Goal: Navigation & Orientation: Find specific page/section

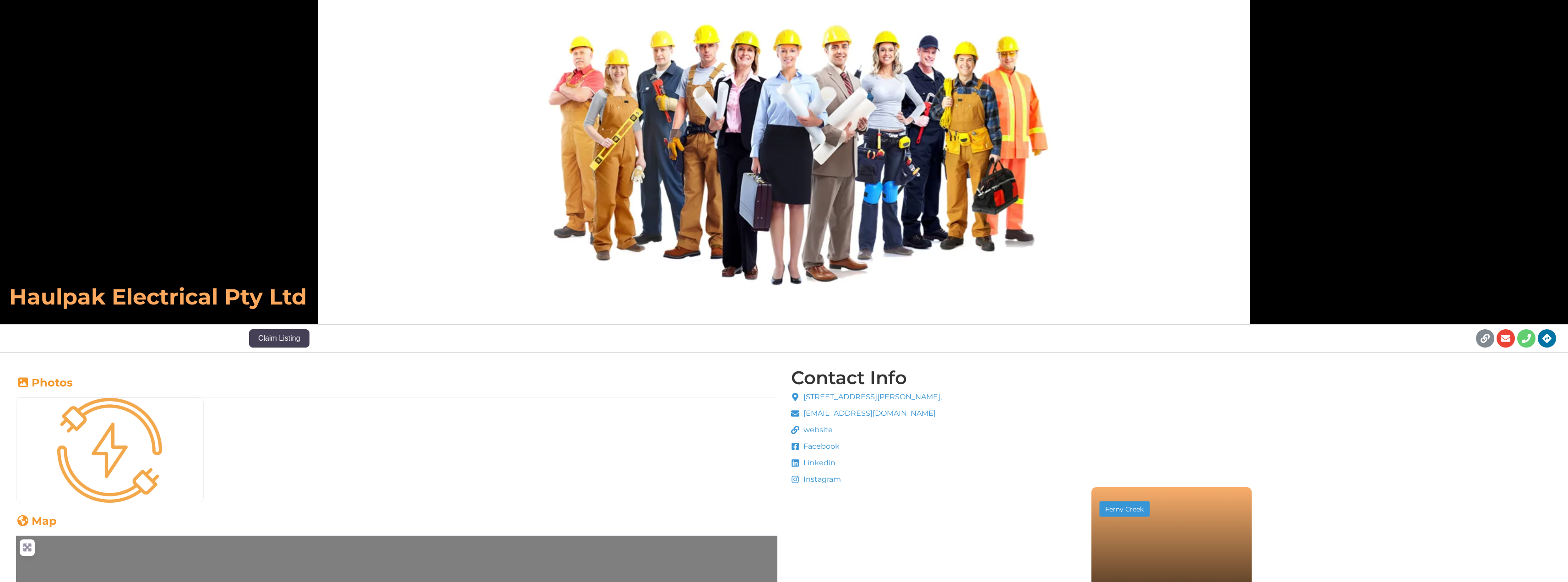
scroll to position [76, 0]
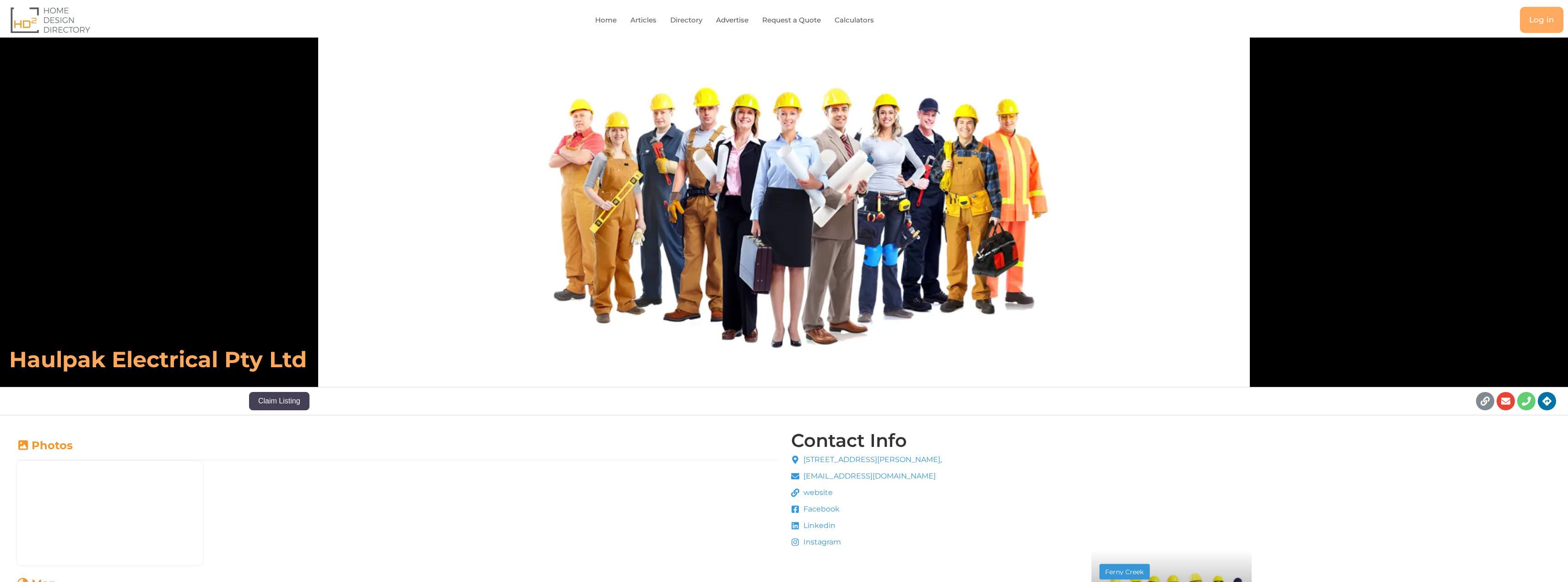
scroll to position [76, 0]
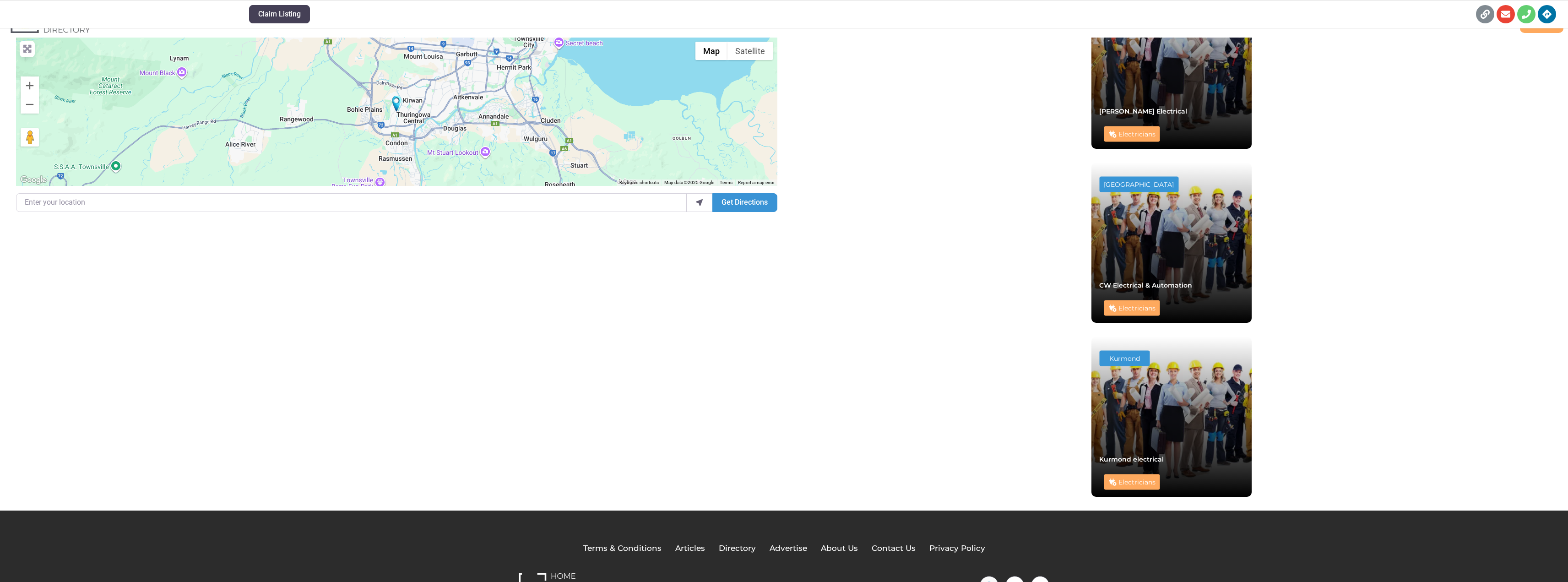
scroll to position [595, 0]
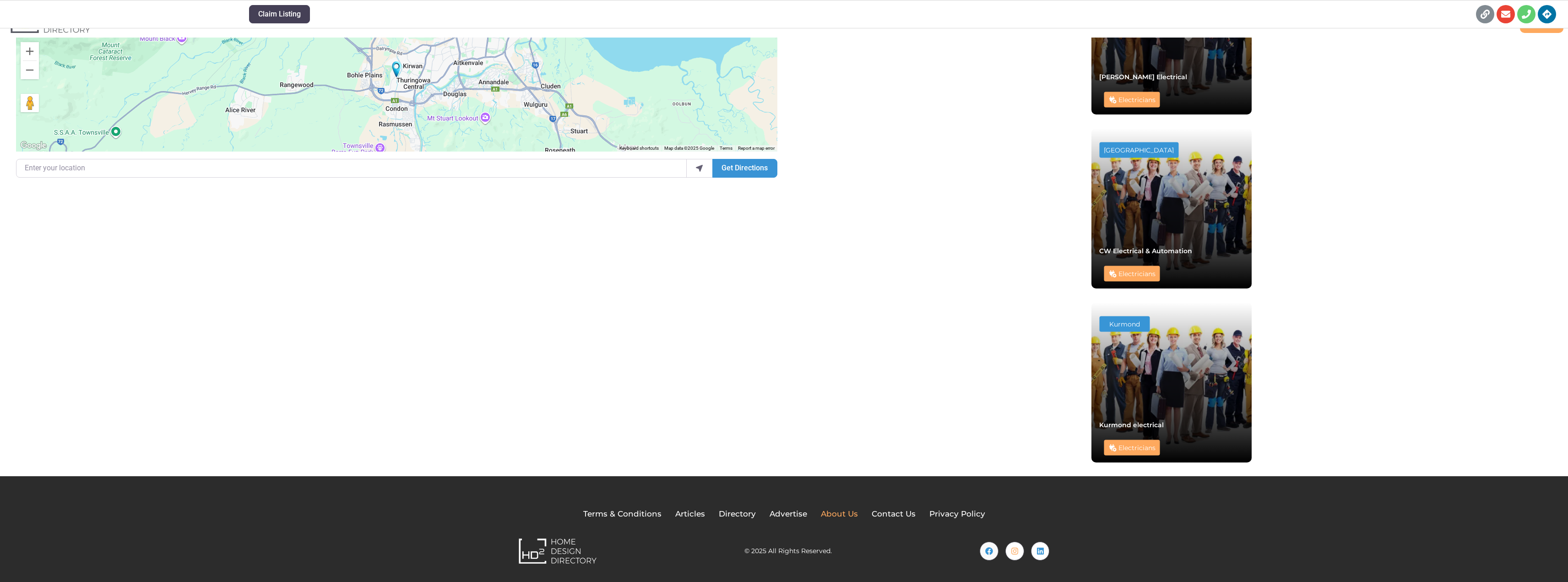
click at [836, 516] on span "About Us" at bounding box center [839, 514] width 37 height 12
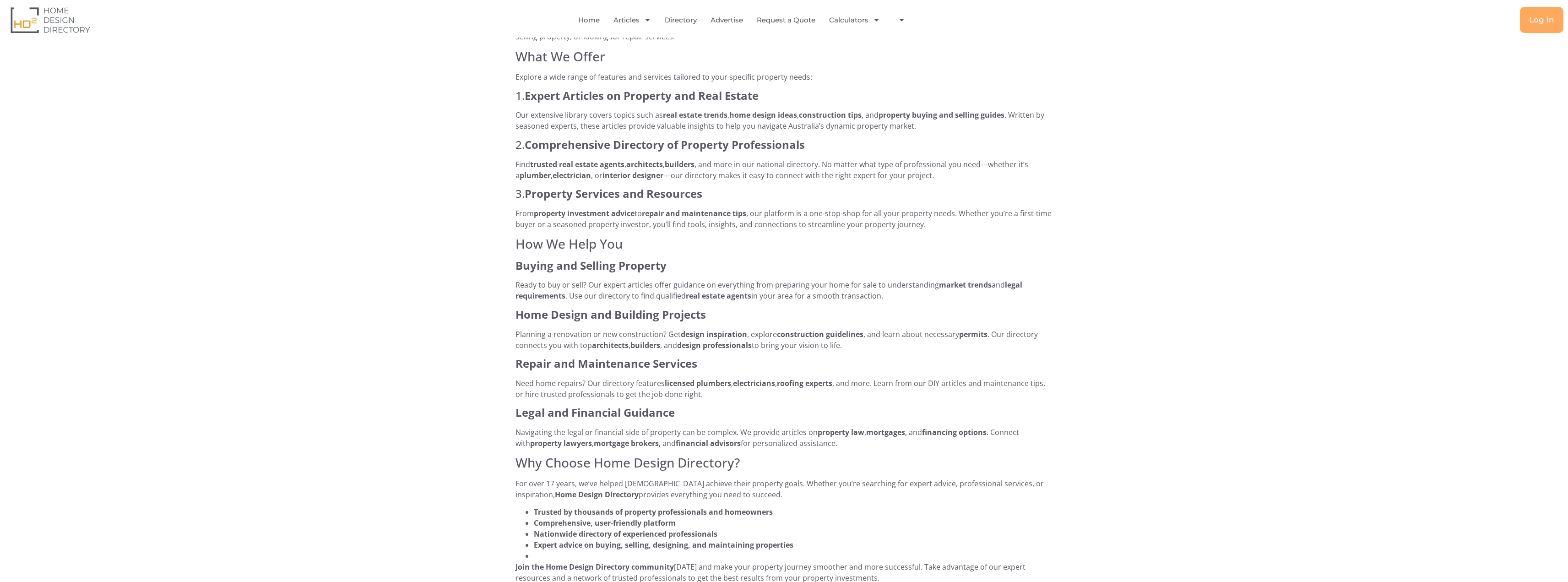
scroll to position [305, 0]
